Goal: Transaction & Acquisition: Purchase product/service

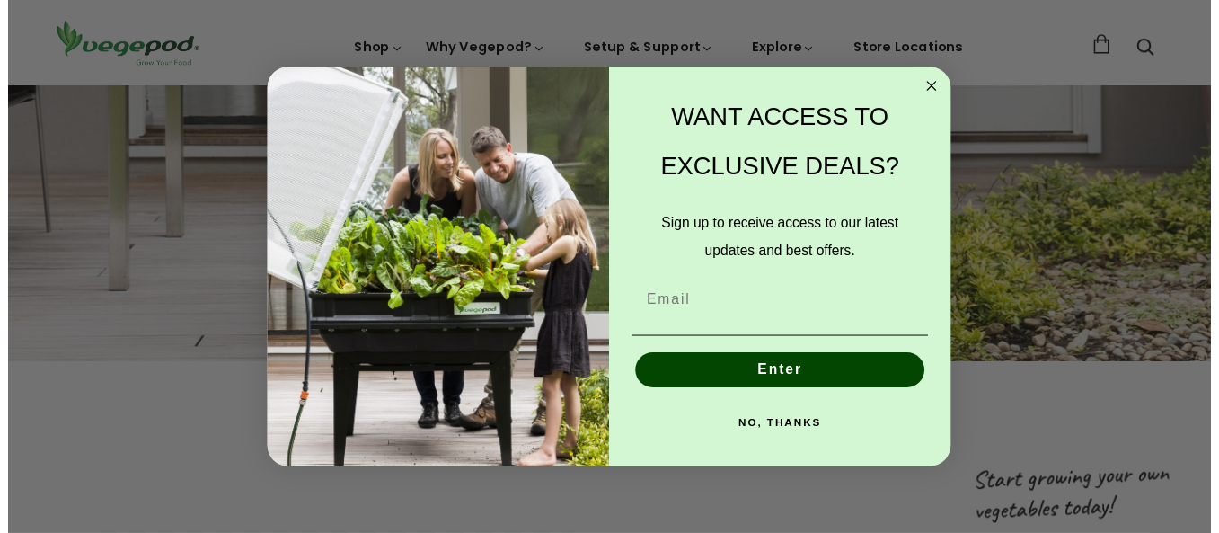
scroll to position [0, 293]
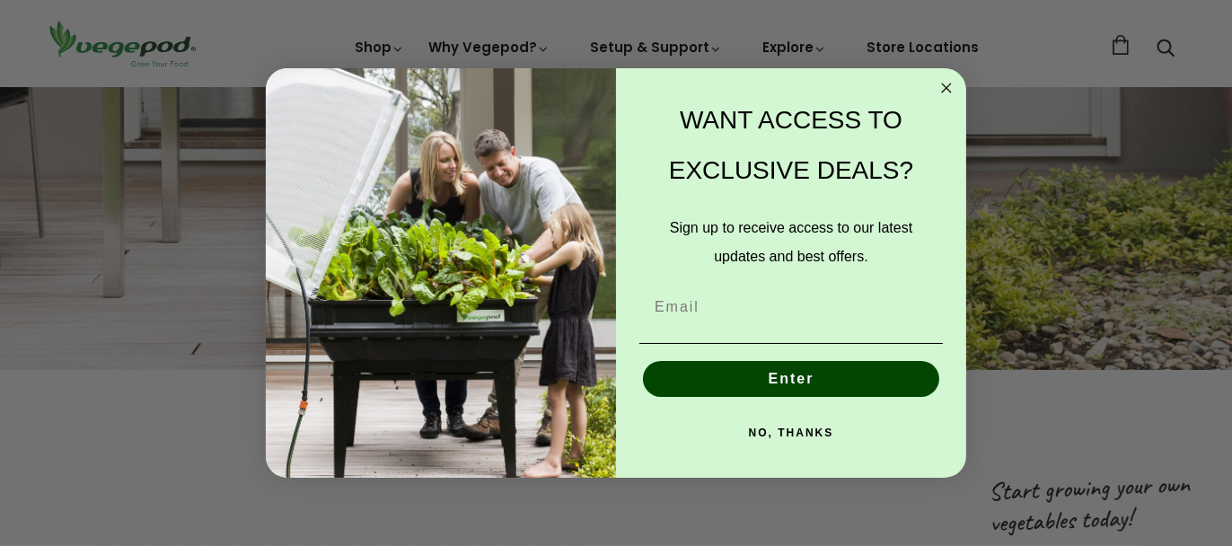
click at [773, 419] on button "NO, THANKS" at bounding box center [792, 433] width 304 height 36
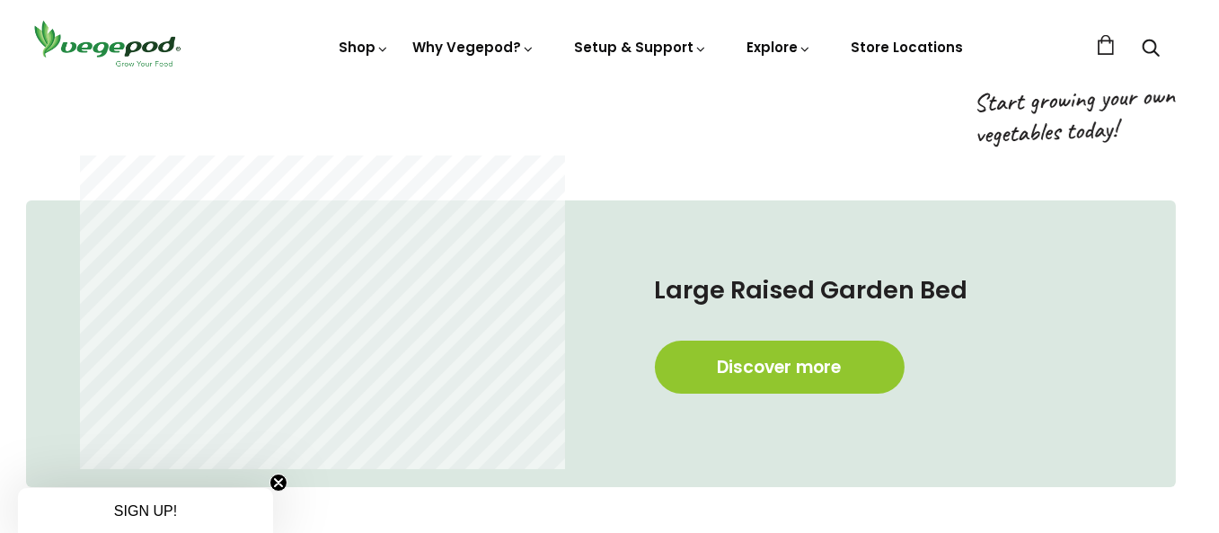
scroll to position [984, 9]
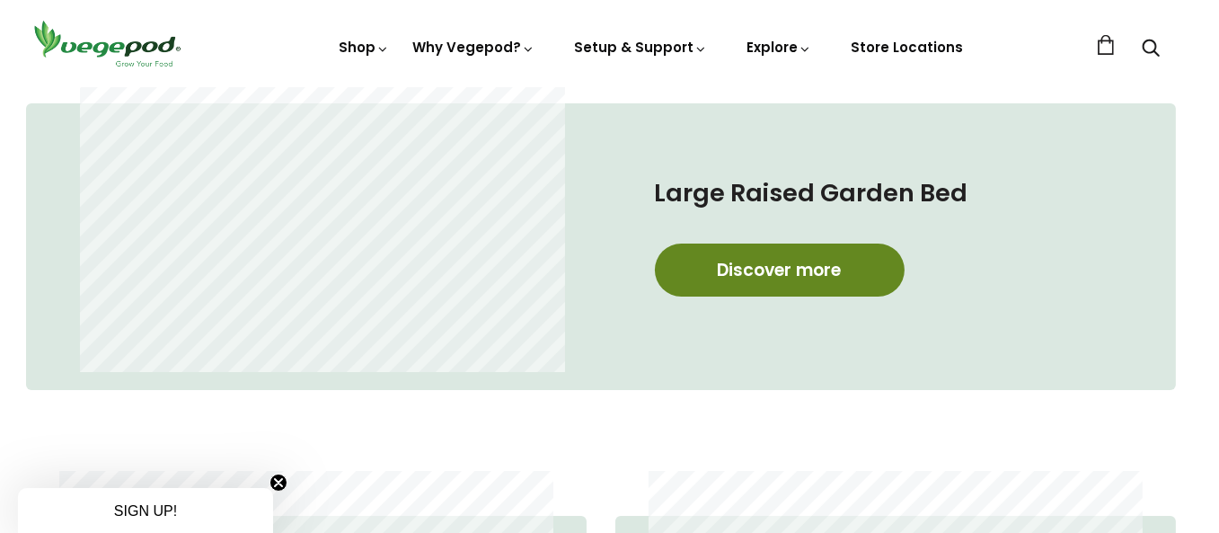
click at [813, 276] on link "Discover more" at bounding box center [780, 269] width 250 height 53
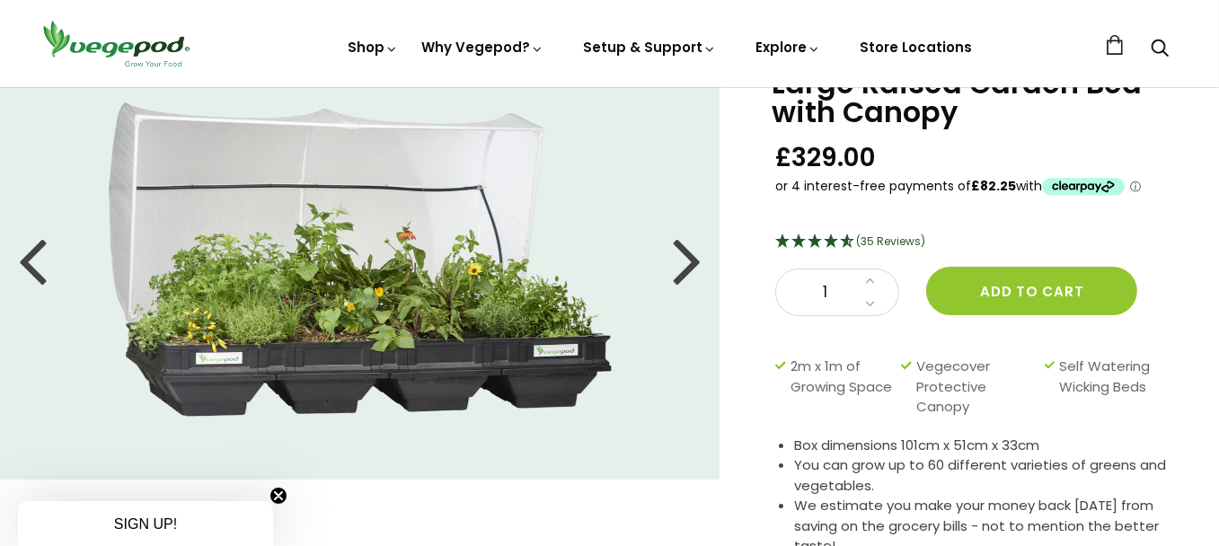
scroll to position [87, 0]
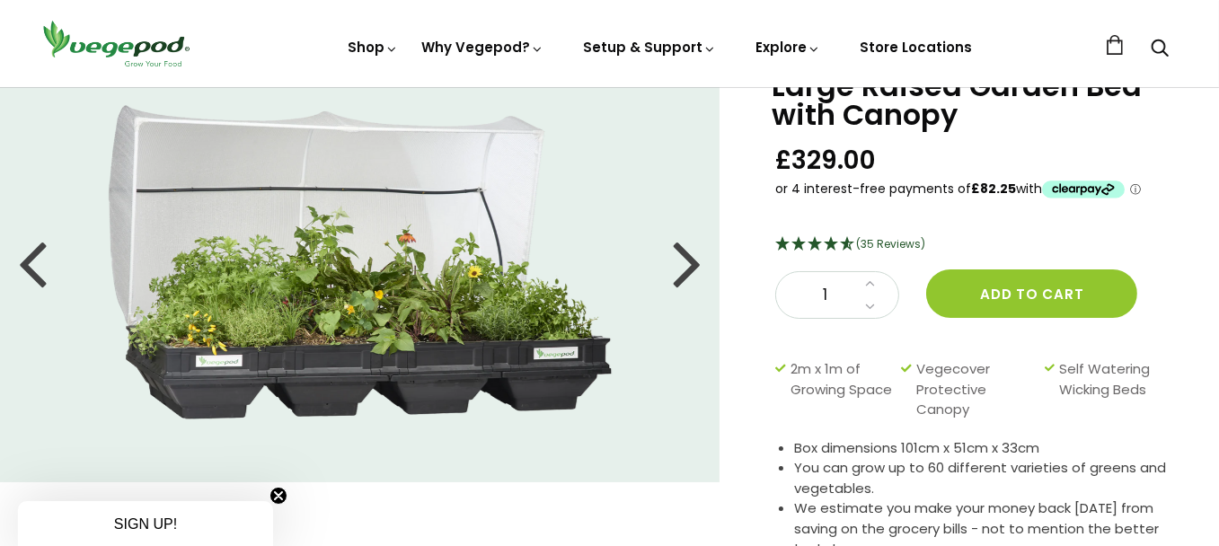
click at [692, 269] on div at bounding box center [687, 262] width 29 height 81
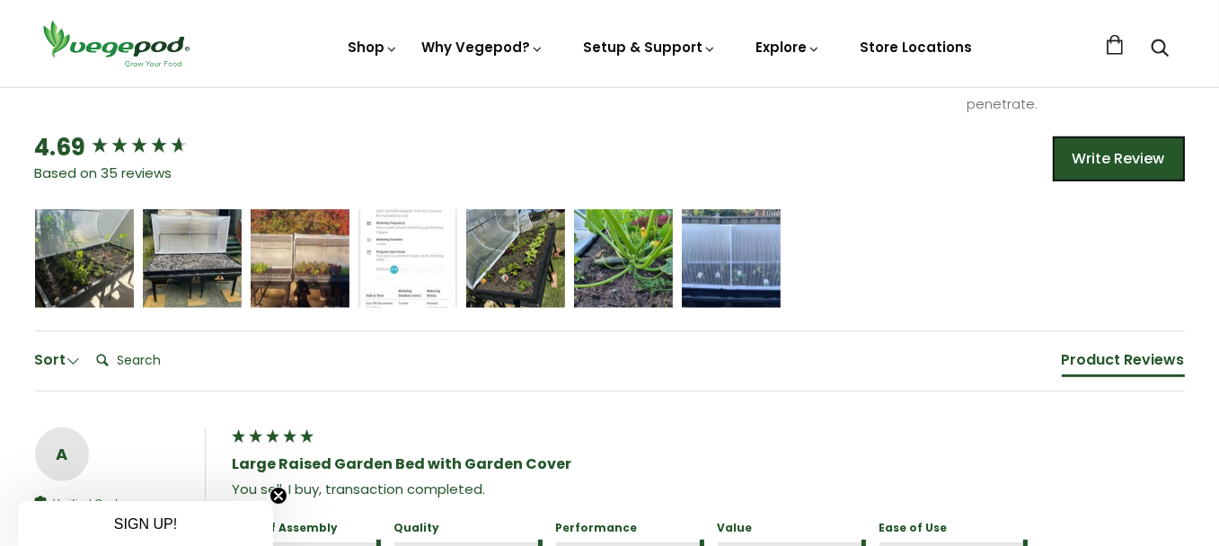
scroll to position [1136, 0]
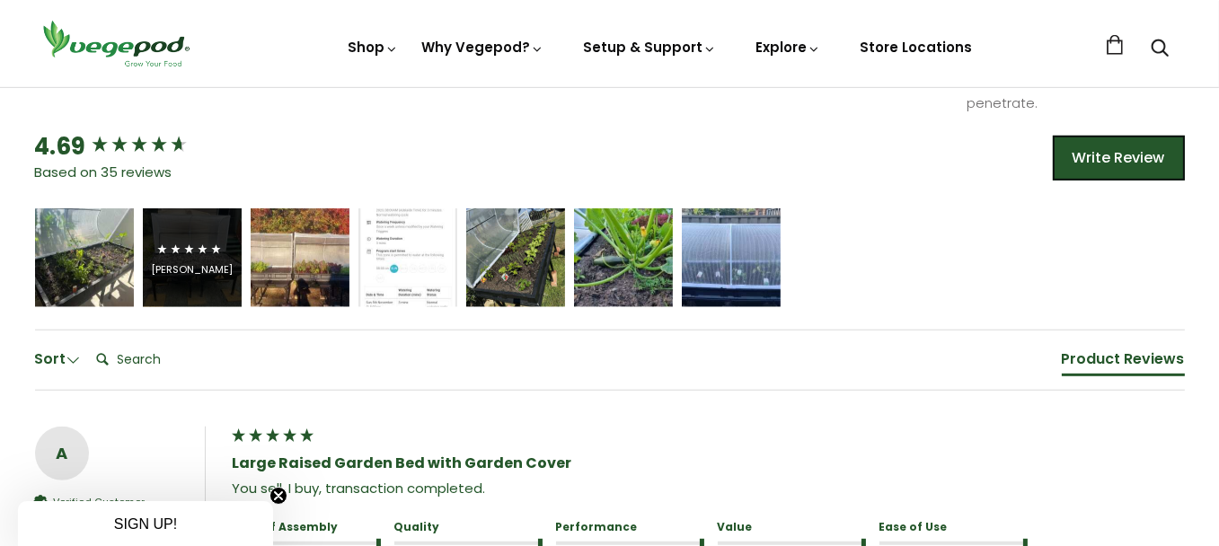
click at [199, 253] on icon "5 star rating" at bounding box center [204, 249] width 12 height 12
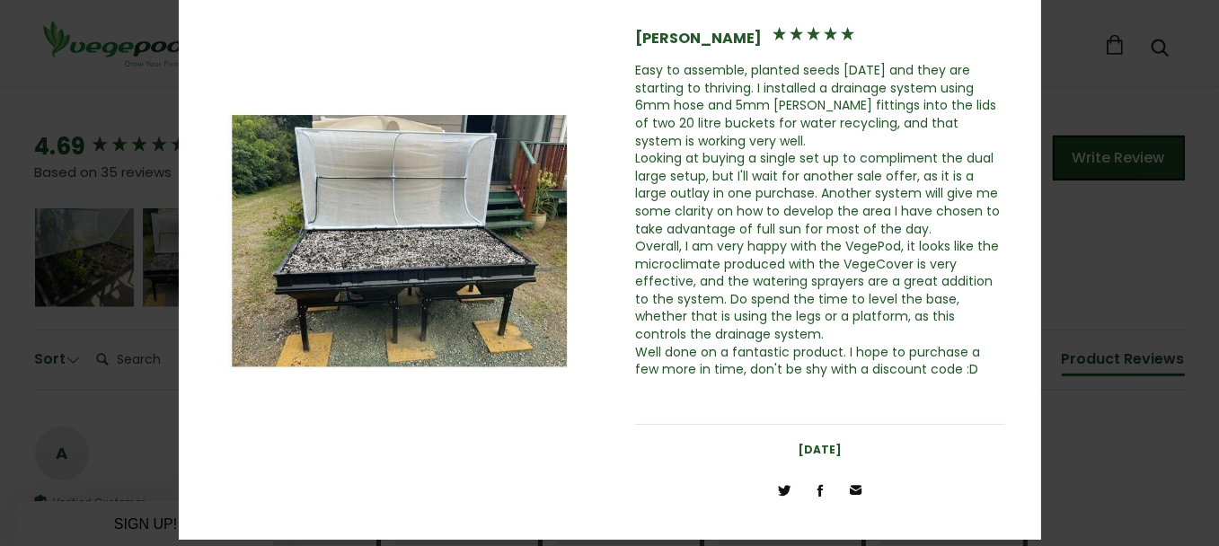
scroll to position [0, 0]
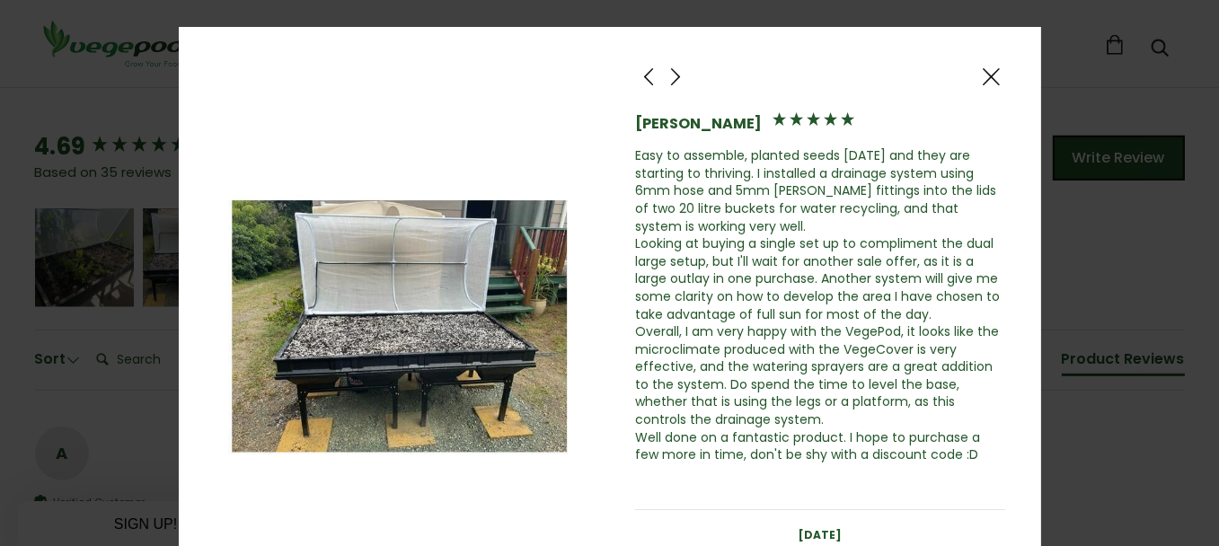
click at [665, 73] on span at bounding box center [676, 77] width 22 height 22
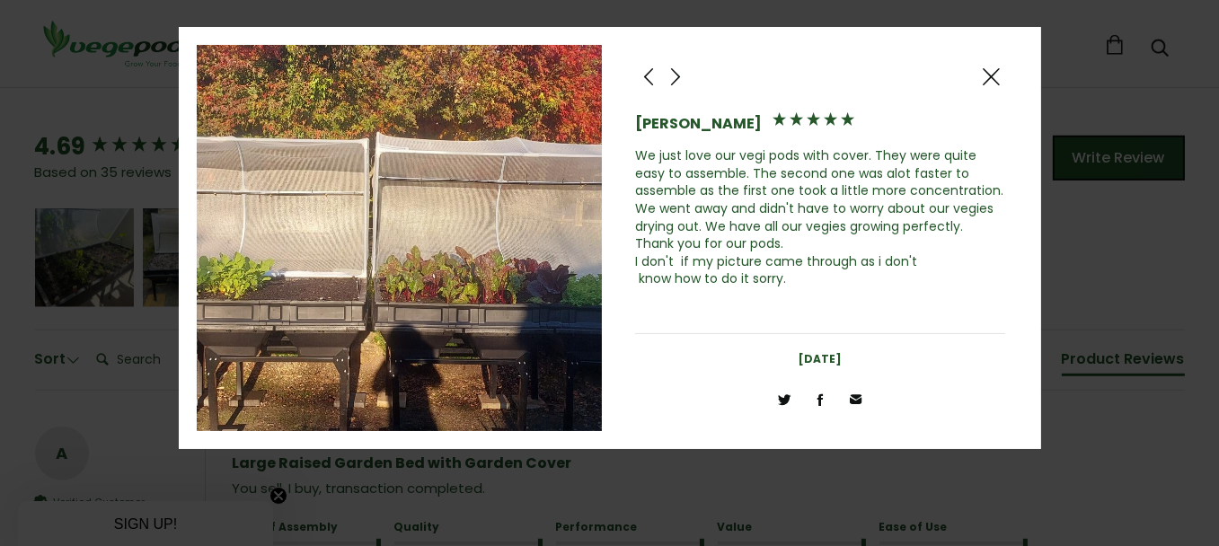
click at [665, 73] on span at bounding box center [676, 77] width 22 height 22
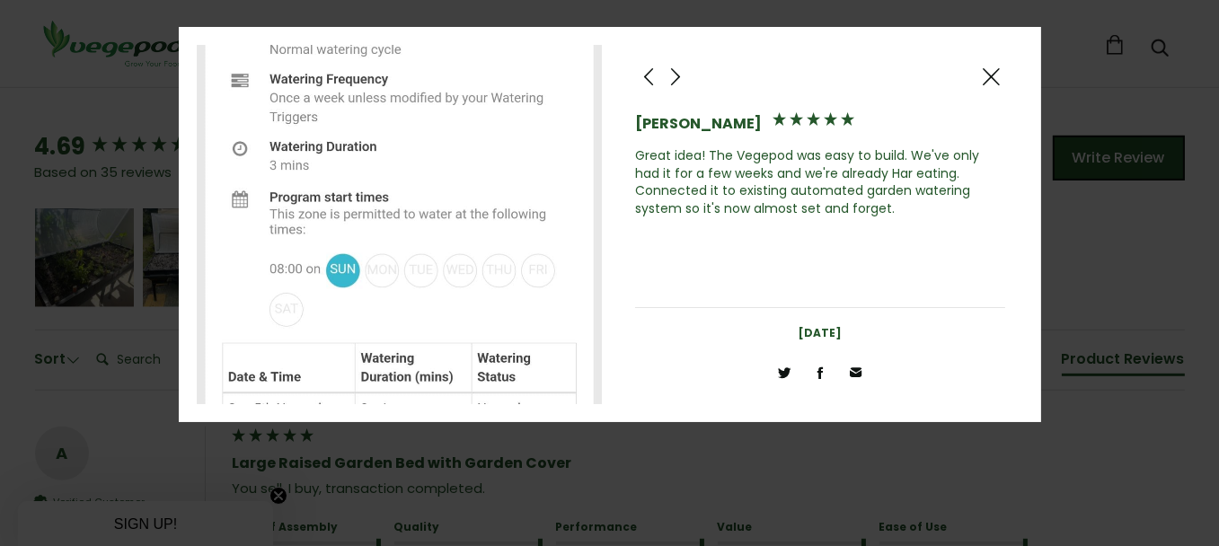
click at [674, 67] on span at bounding box center [676, 77] width 22 height 22
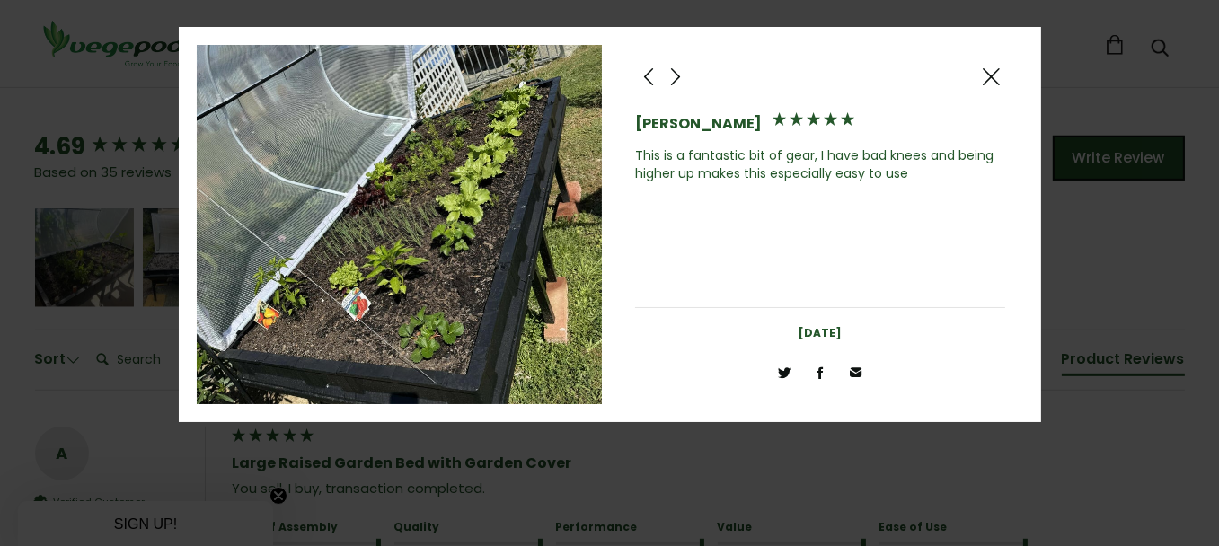
click at [674, 71] on span at bounding box center [676, 77] width 22 height 22
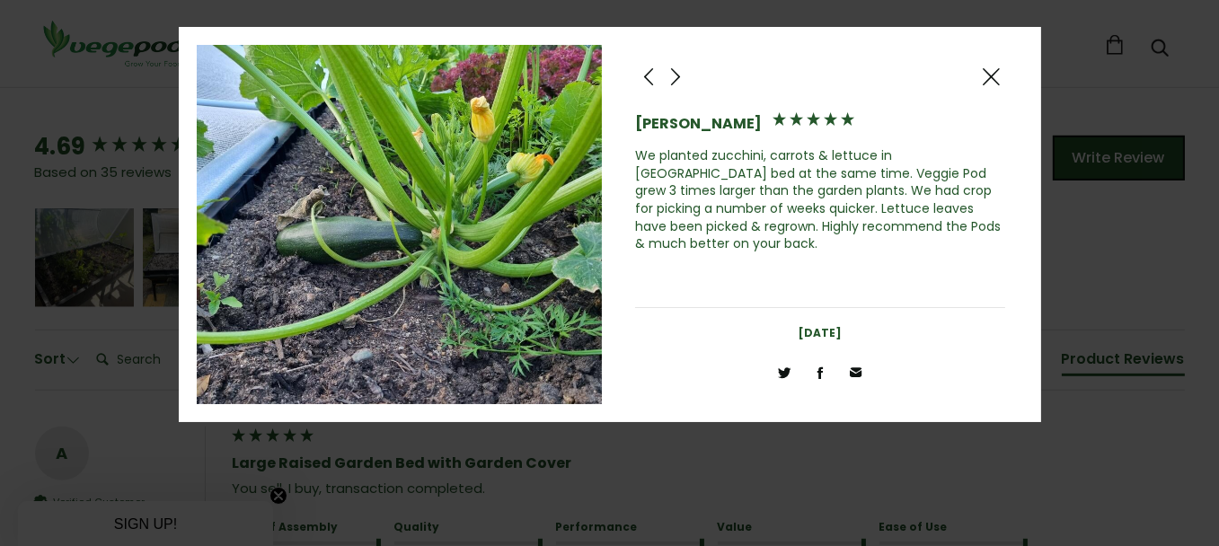
click at [684, 71] on span at bounding box center [676, 77] width 22 height 22
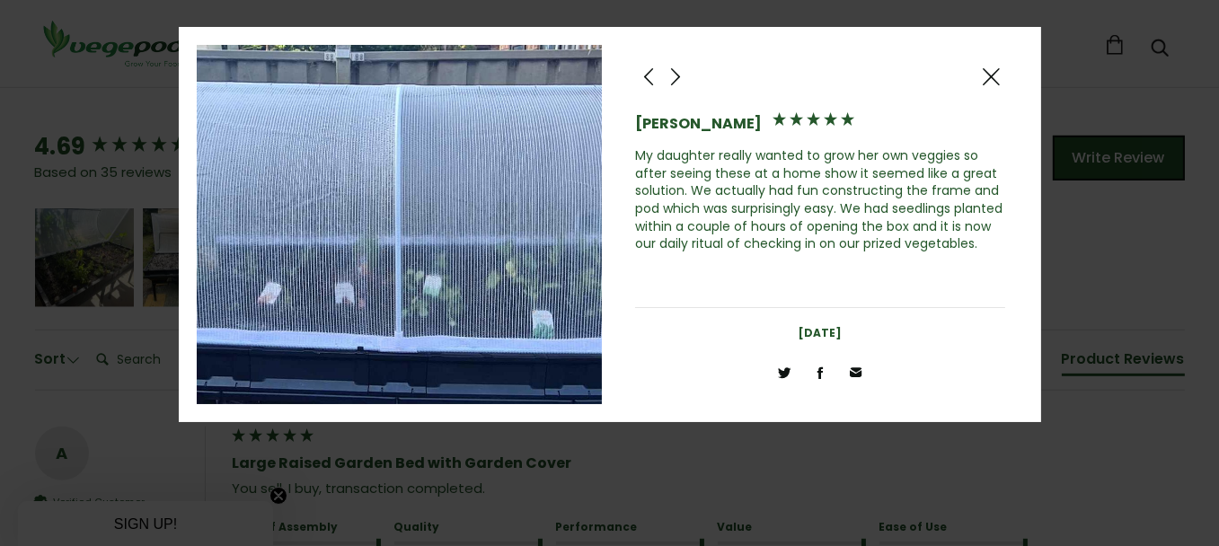
click at [671, 69] on span at bounding box center [676, 77] width 22 height 22
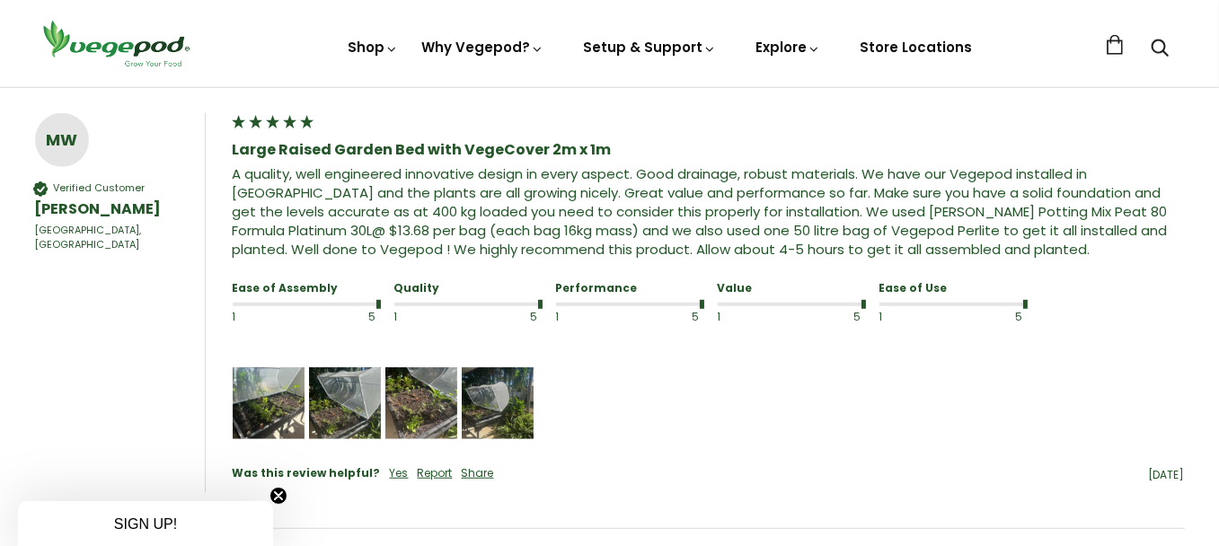
scroll to position [1753, 0]
